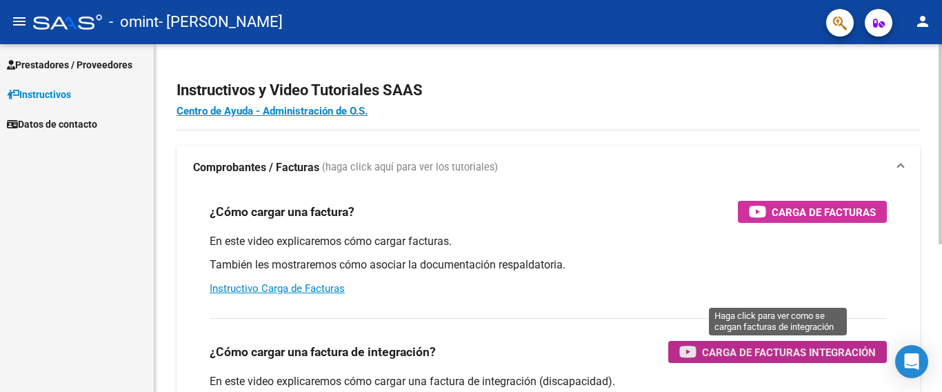
click at [778, 356] on span "Carga de Facturas Integración" at bounding box center [789, 351] width 174 height 17
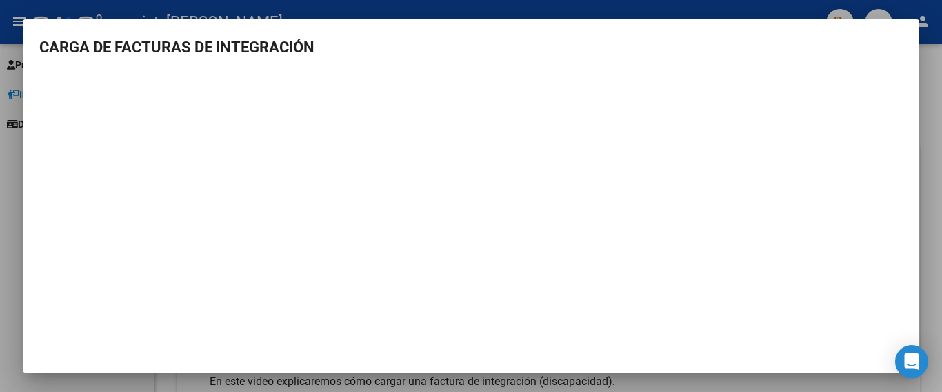
scroll to position [25, 0]
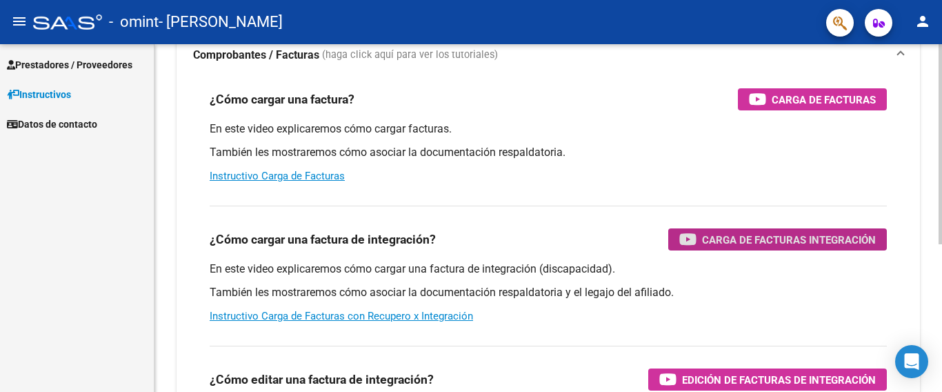
scroll to position [110, 0]
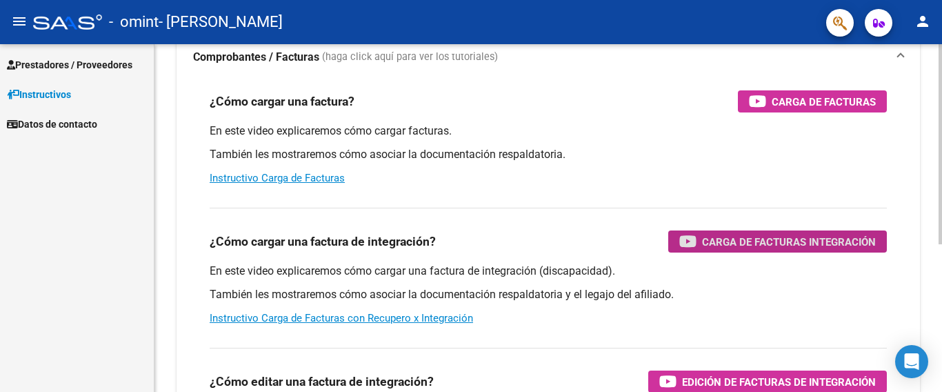
click at [941, 182] on div at bounding box center [939, 144] width 3 height 200
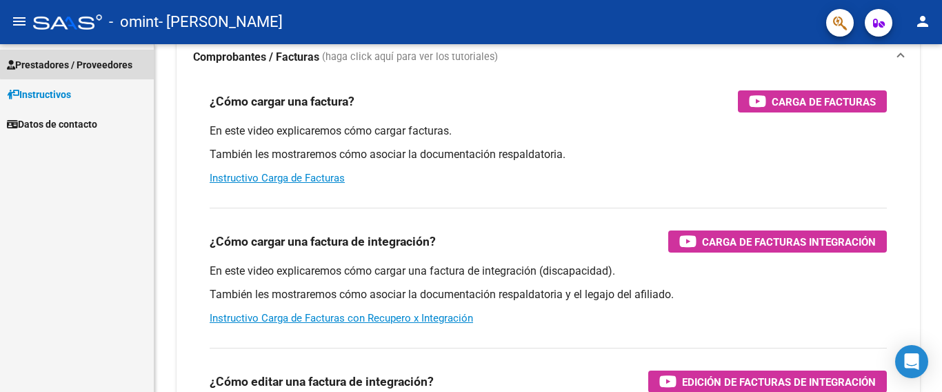
click at [109, 61] on span "Prestadores / Proveedores" at bounding box center [69, 64] width 125 height 15
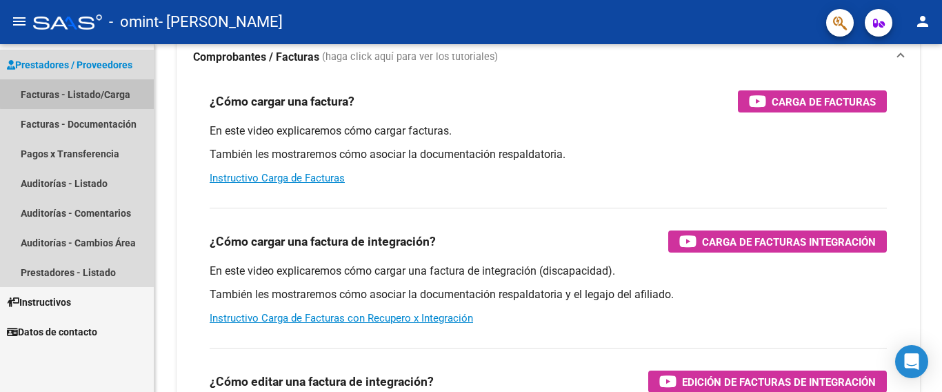
click at [78, 93] on link "Facturas - Listado/Carga" at bounding box center [77, 94] width 154 height 30
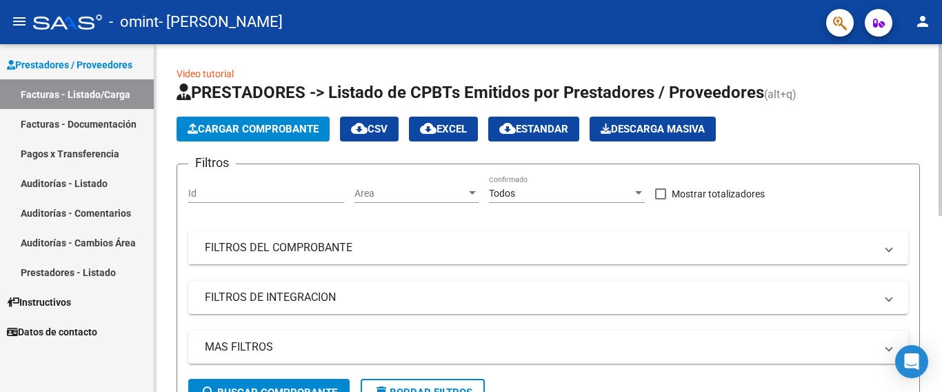
click at [941, 99] on div at bounding box center [939, 130] width 3 height 172
click at [287, 128] on span "Cargar Comprobante" at bounding box center [252, 129] width 131 height 12
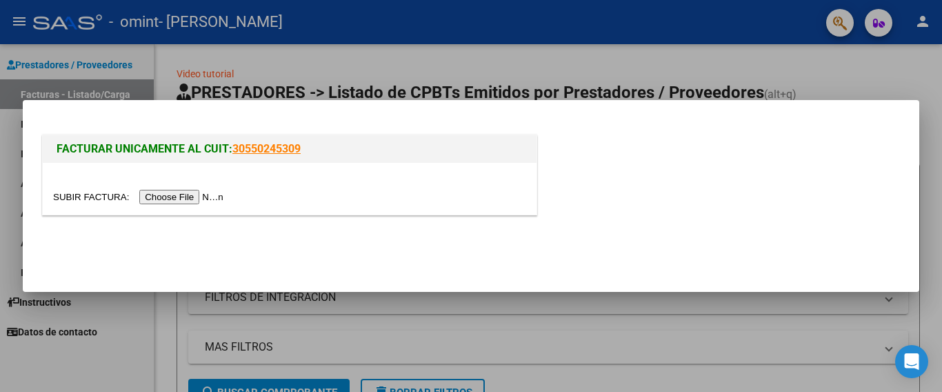
click at [187, 198] on input "file" at bounding box center [140, 197] width 174 height 14
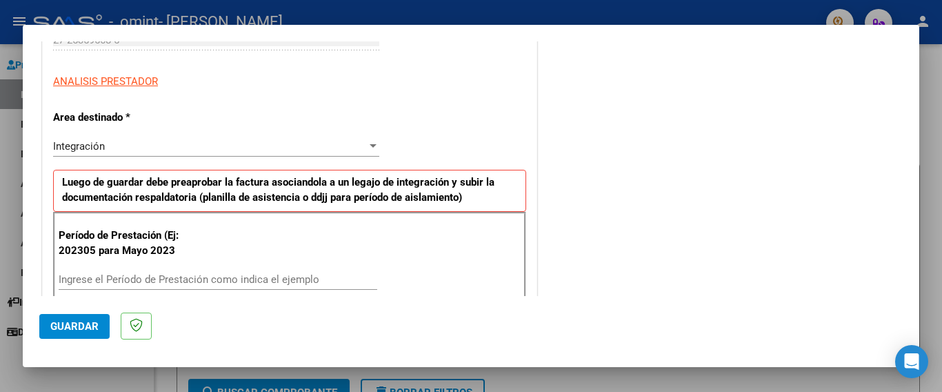
scroll to position [238, 0]
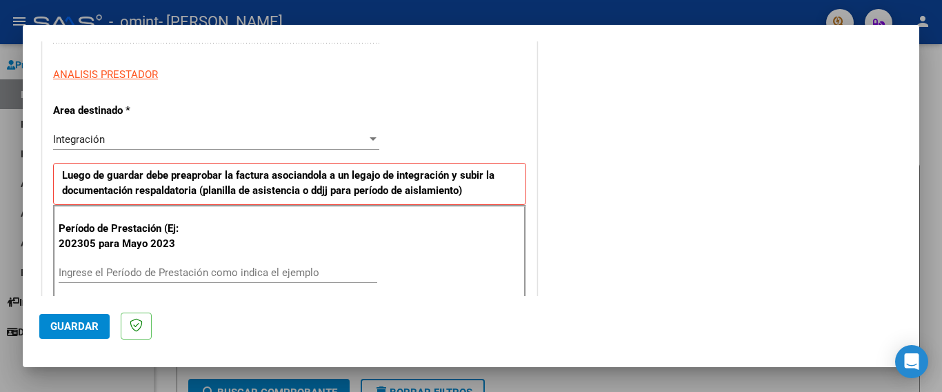
click at [184, 266] on input "Ingrese el Período de Prestación como indica el ejemplo" at bounding box center [218, 272] width 318 height 12
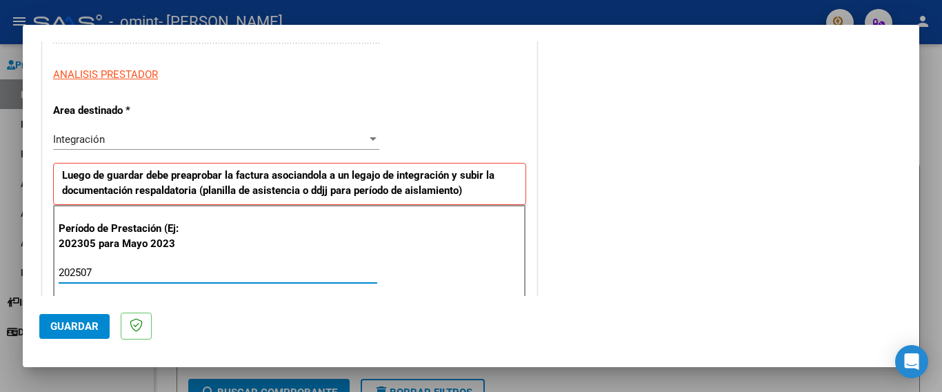
type input "202507"
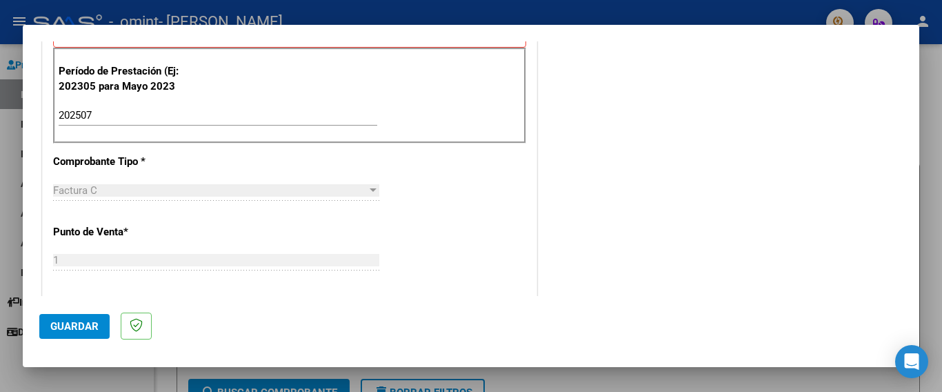
scroll to position [403, 0]
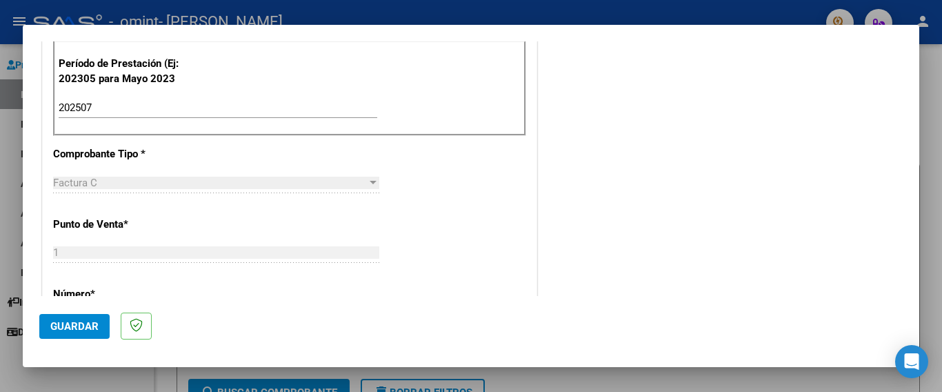
click at [355, 183] on div "Factura C" at bounding box center [210, 182] width 314 height 12
click at [369, 182] on div at bounding box center [372, 182] width 7 height 3
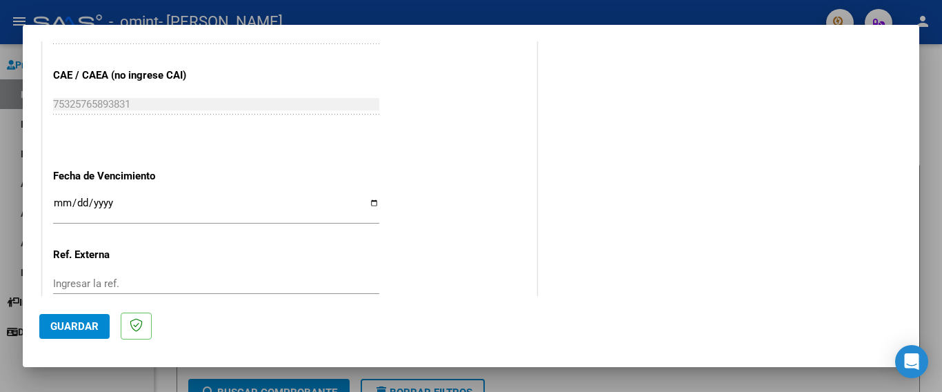
scroll to position [857, 0]
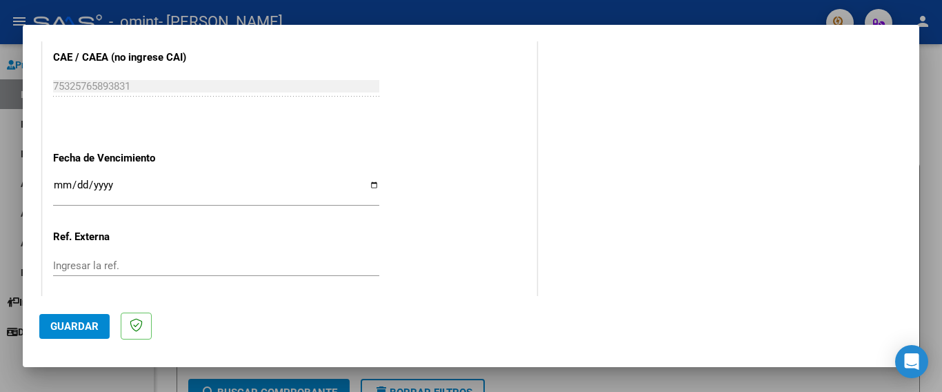
click at [369, 179] on input "Ingresar la fecha" at bounding box center [216, 190] width 326 height 22
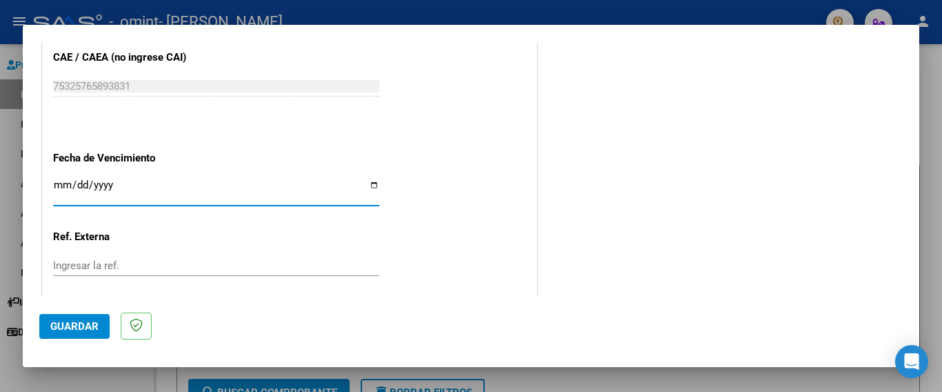
type input "[DATE]"
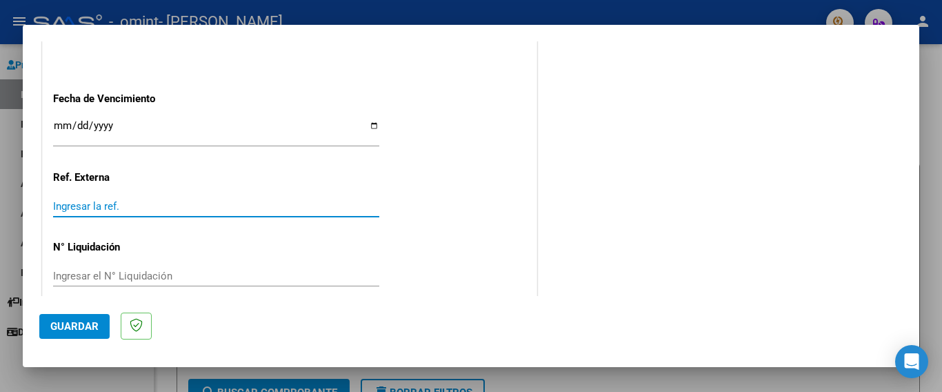
click at [88, 200] on input "Ingresar la ref." at bounding box center [216, 206] width 326 height 12
click at [102, 270] on input "Ingresar el N° Liquidación" at bounding box center [216, 276] width 326 height 12
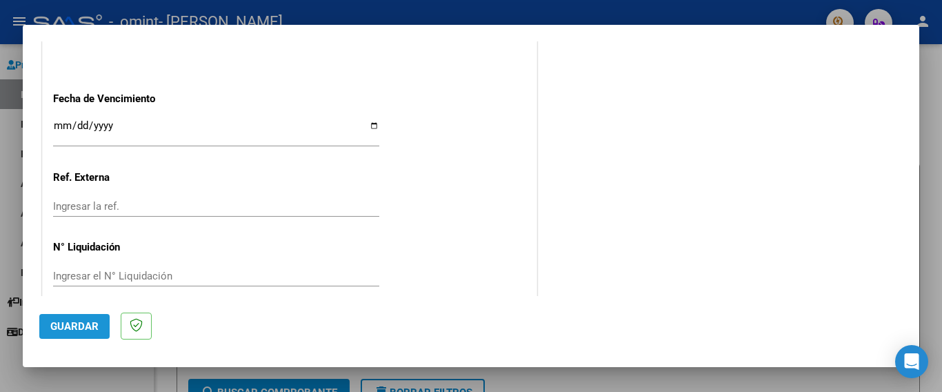
click at [77, 324] on span "Guardar" at bounding box center [74, 326] width 48 height 12
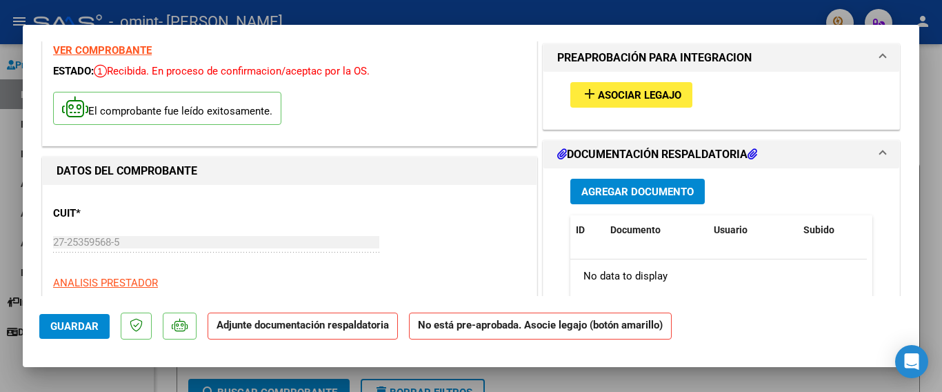
scroll to position [42, 0]
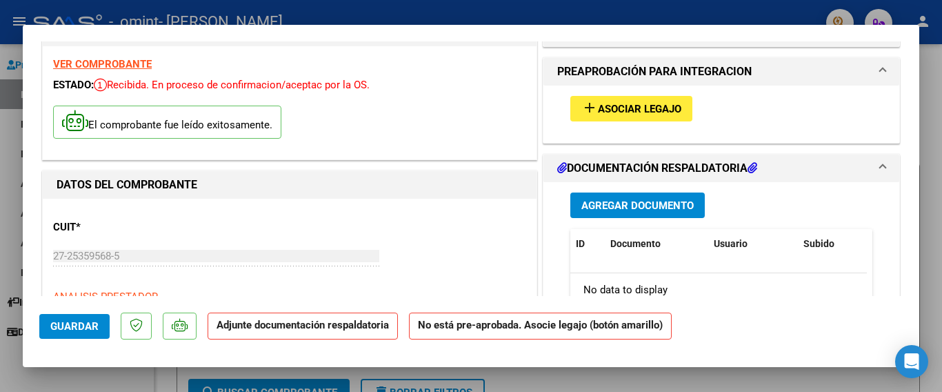
click at [600, 105] on span "Asociar Legajo" at bounding box center [639, 109] width 83 height 12
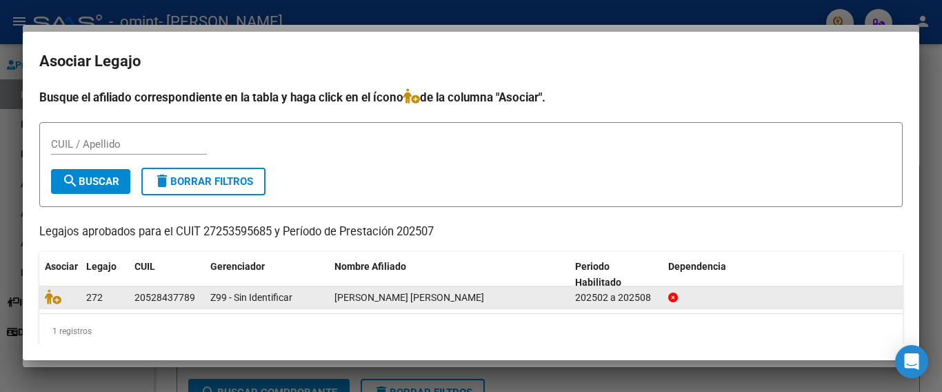
click at [312, 298] on div "Z99 - Sin Identificar" at bounding box center [266, 298] width 113 height 16
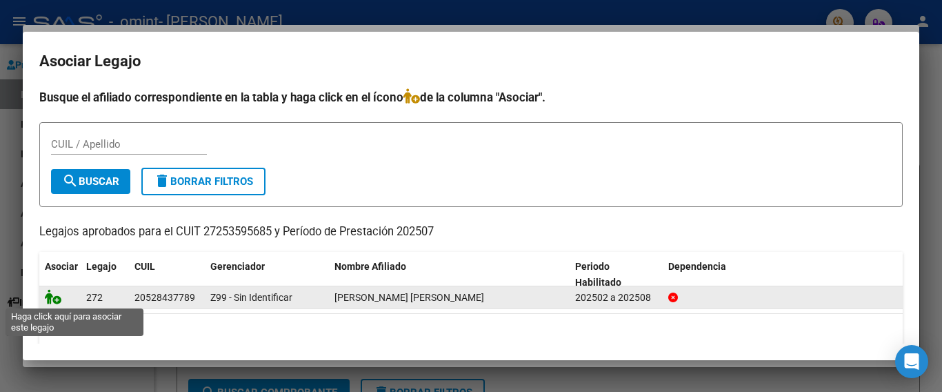
click at [49, 292] on icon at bounding box center [53, 296] width 17 height 15
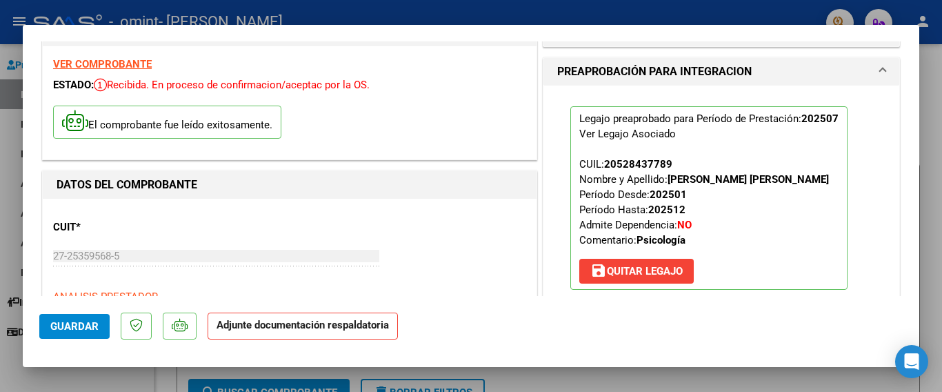
click at [264, 327] on strong "Adjunte documentación respaldatoria" at bounding box center [302, 324] width 172 height 12
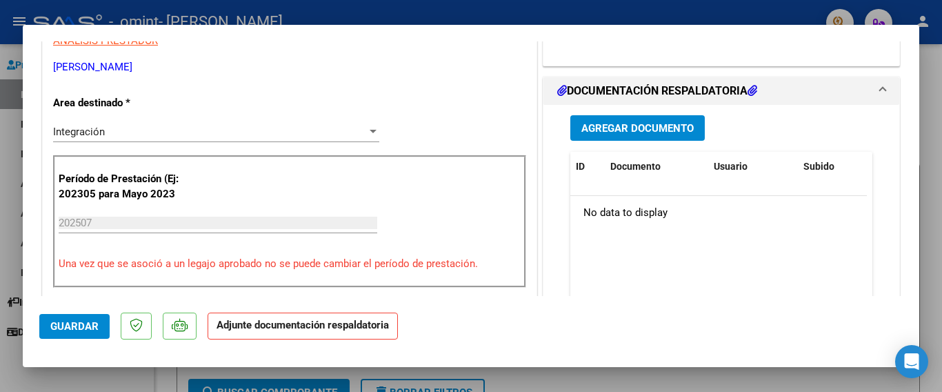
scroll to position [301, 0]
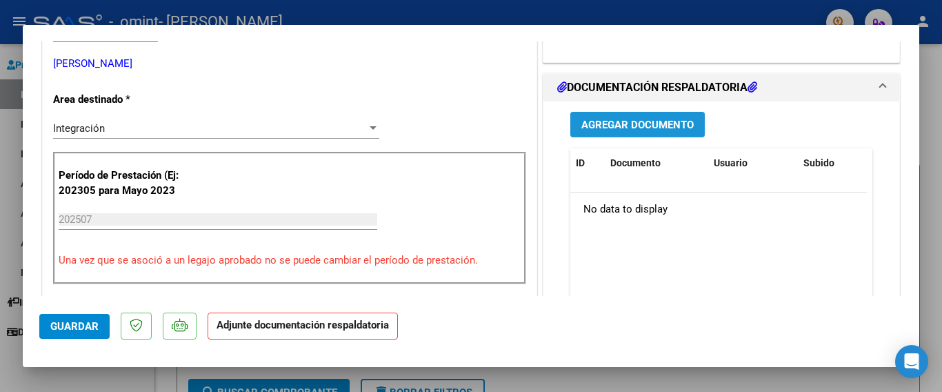
click at [621, 127] on span "Agregar Documento" at bounding box center [637, 125] width 112 height 12
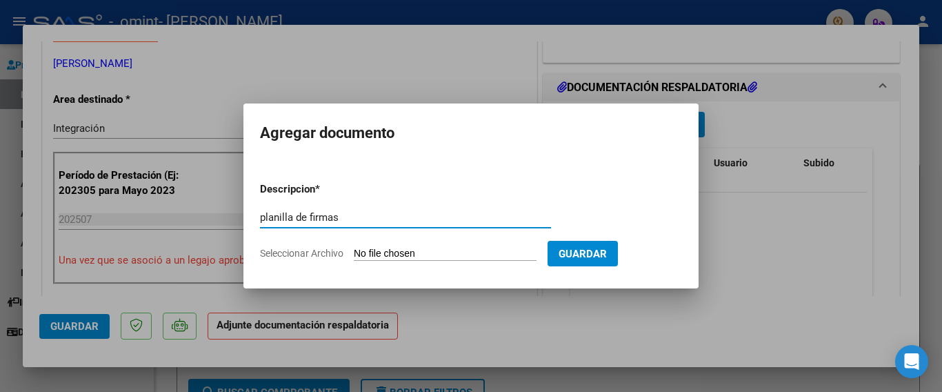
type input "planilla de firmas"
click at [409, 250] on input "Seleccionar Archivo" at bounding box center [445, 253] width 183 height 13
type input "C:\fakepath\eitanjulio25.pdf"
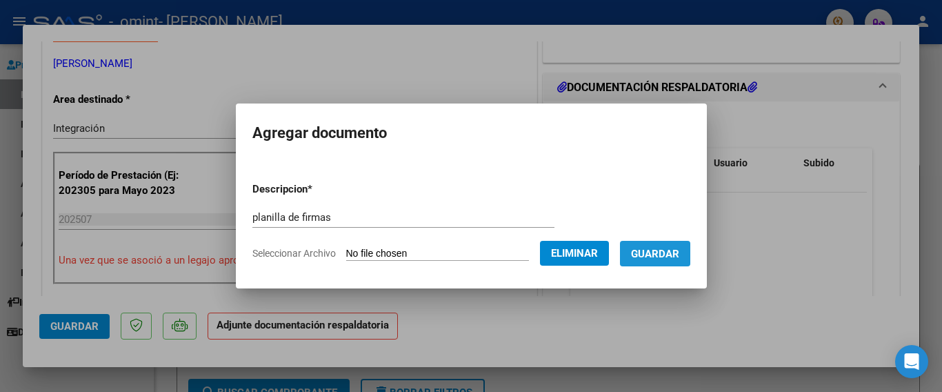
click at [656, 254] on span "Guardar" at bounding box center [655, 253] width 48 height 12
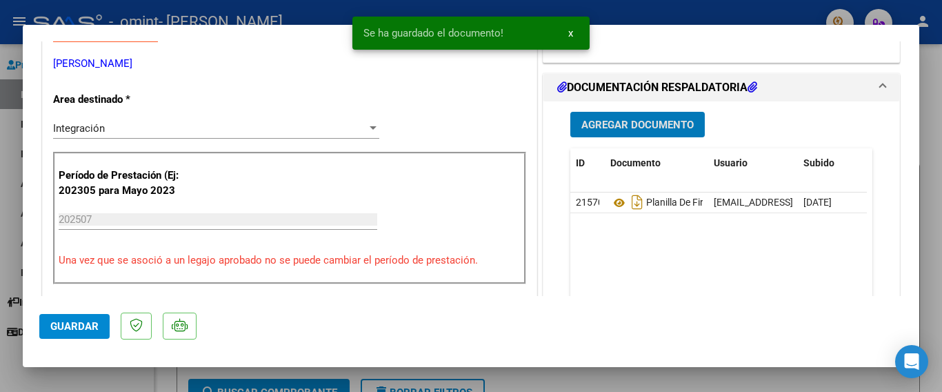
click at [89, 321] on span "Guardar" at bounding box center [74, 326] width 48 height 12
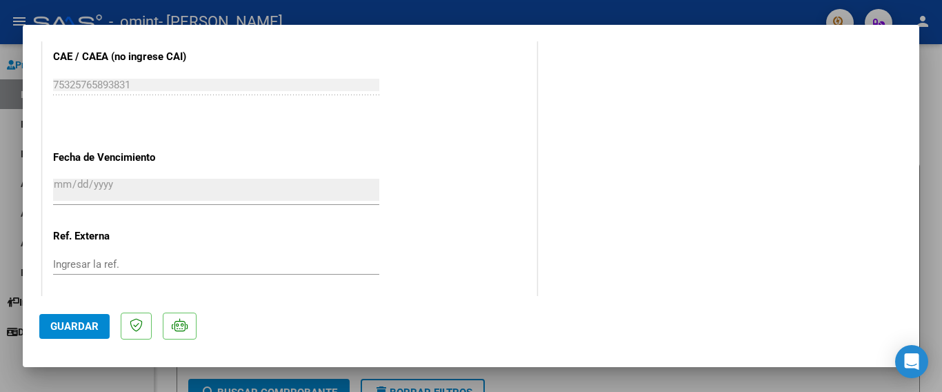
scroll to position [962, 0]
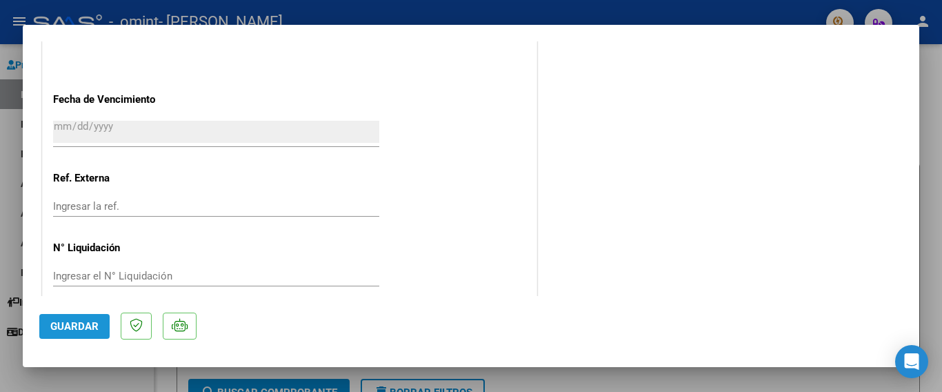
click at [65, 321] on span "Guardar" at bounding box center [74, 326] width 48 height 12
